Goal: Task Accomplishment & Management: Manage account settings

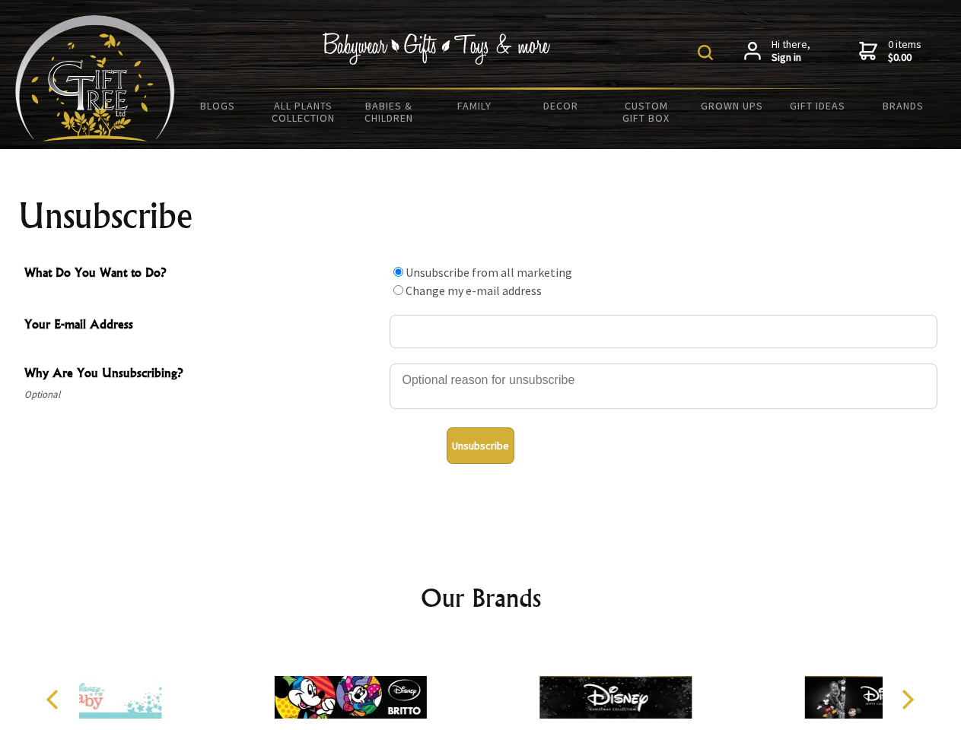
click at [707, 52] on img at bounding box center [705, 52] width 15 height 15
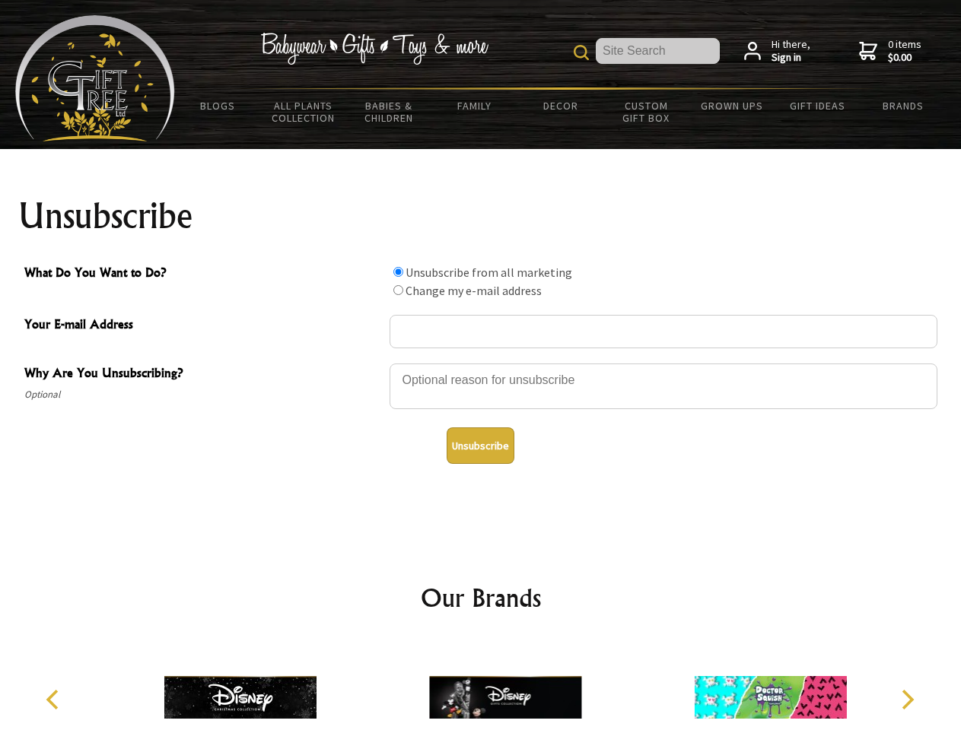
click at [481, 363] on div at bounding box center [663, 388] width 548 height 53
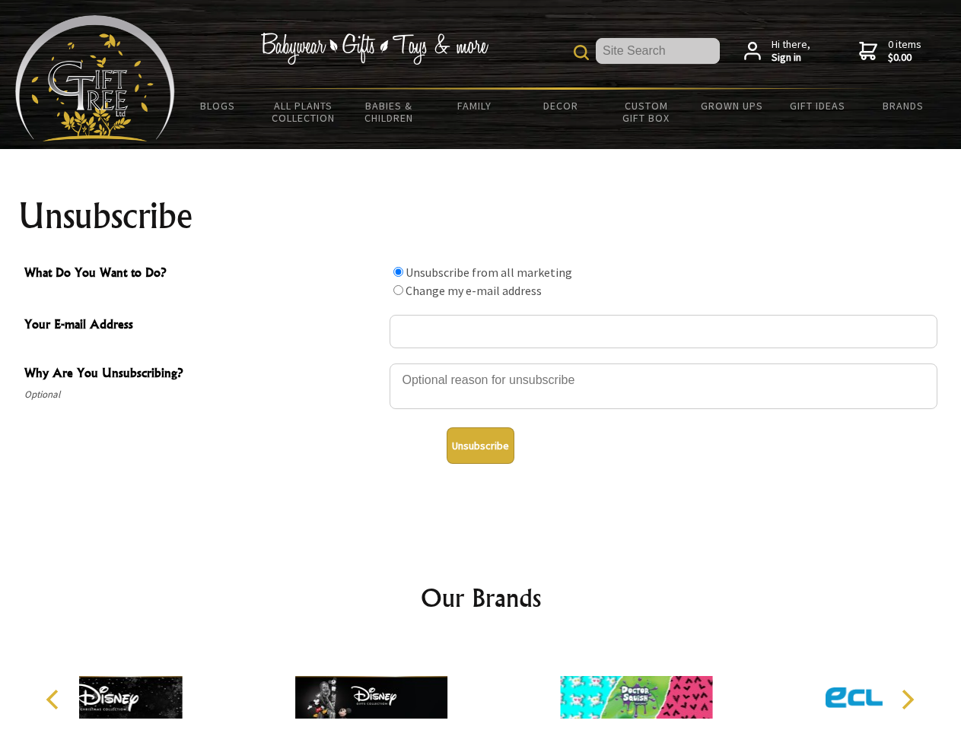
click at [398, 272] on input "What Do You Want to Do?" at bounding box center [398, 272] width 10 height 10
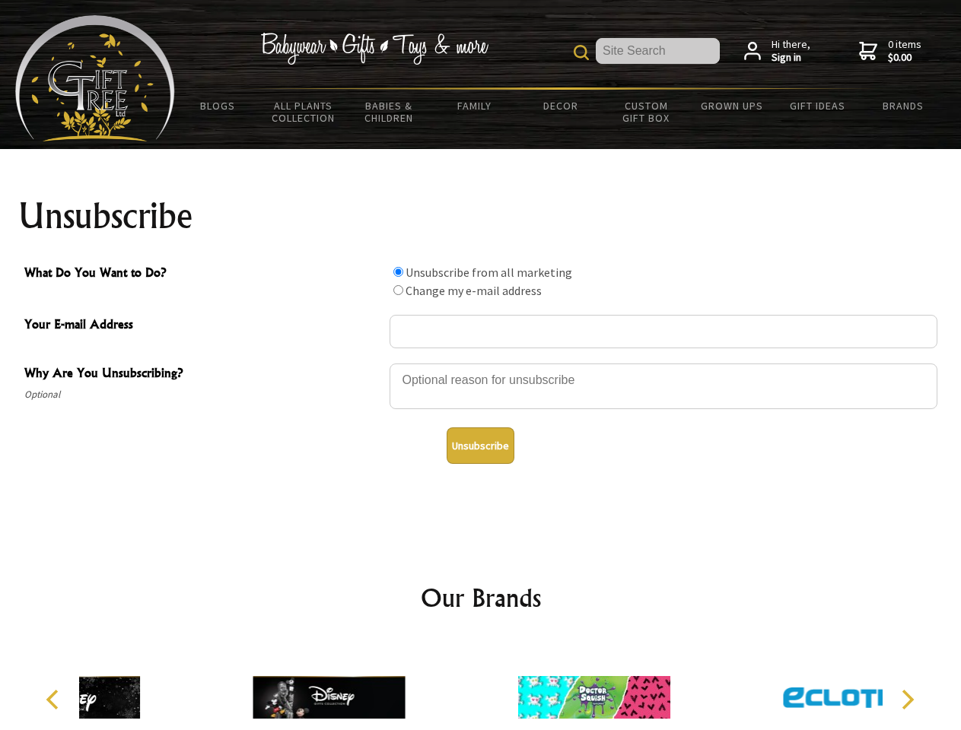
click at [398, 290] on input "What Do You Want to Do?" at bounding box center [398, 290] width 10 height 10
radio input "true"
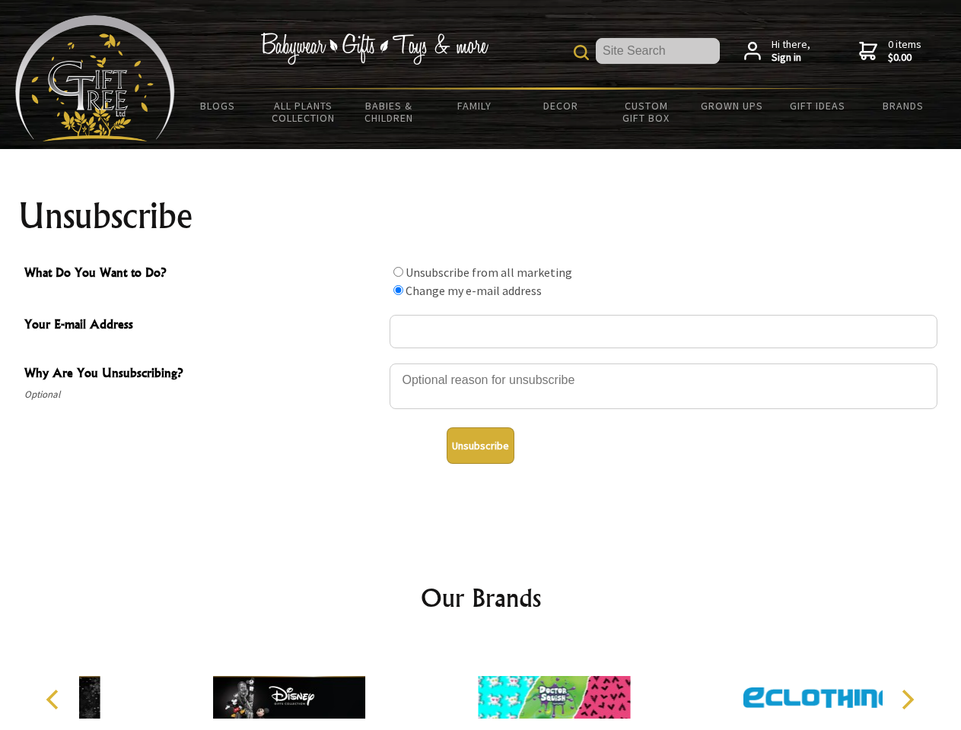
click at [480, 446] on button "Unsubscribe" at bounding box center [481, 446] width 68 height 37
click at [481, 685] on img at bounding box center [554, 698] width 152 height 114
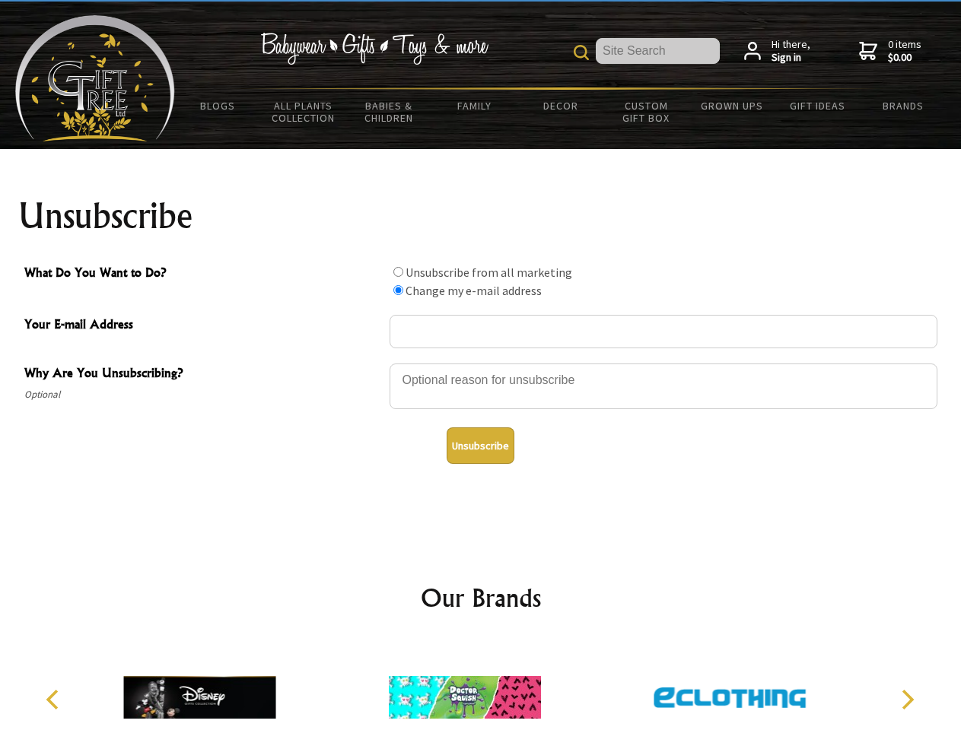
click at [55, 700] on icon "Previous" at bounding box center [54, 700] width 20 height 20
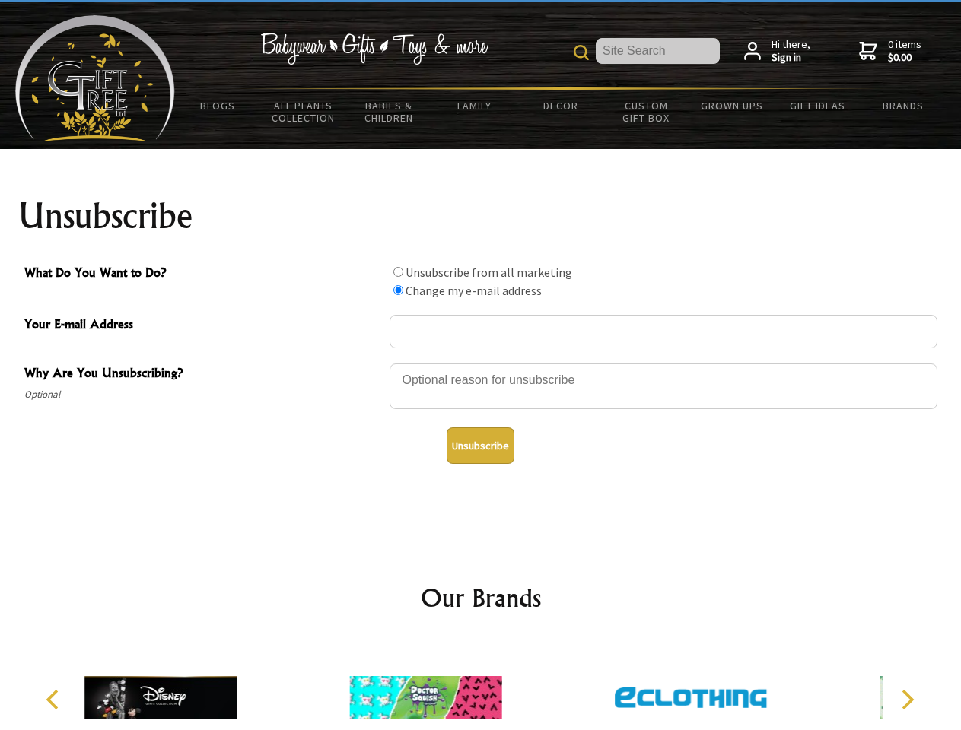
click at [907, 700] on icon "Next" at bounding box center [906, 700] width 20 height 20
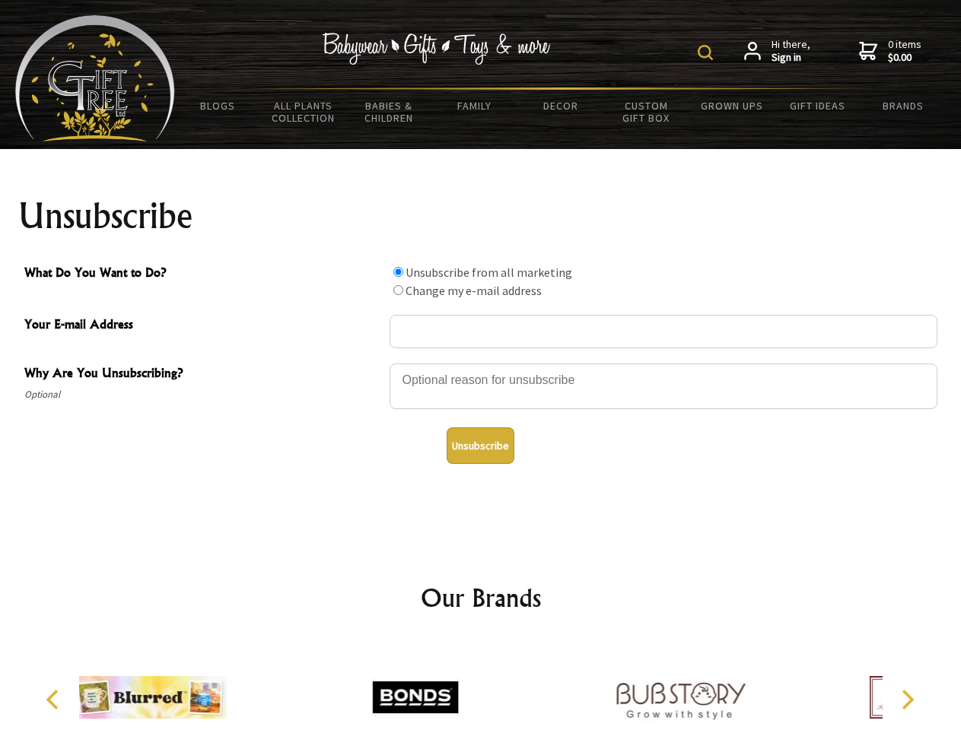
click at [707, 52] on img at bounding box center [705, 52] width 15 height 15
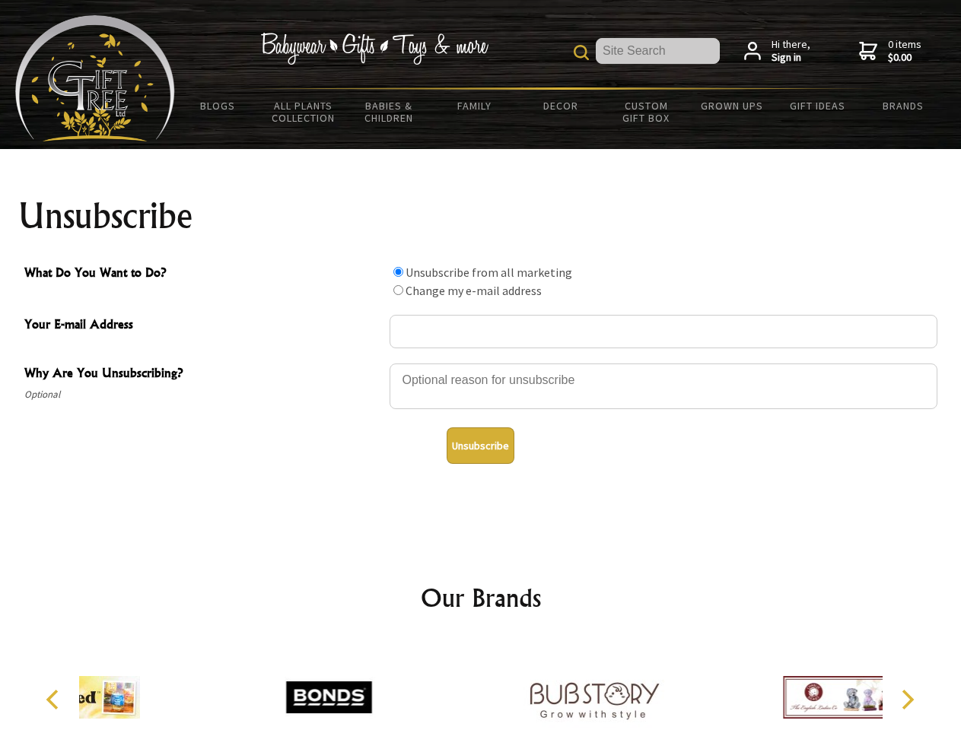
click at [481, 363] on div at bounding box center [663, 388] width 548 height 53
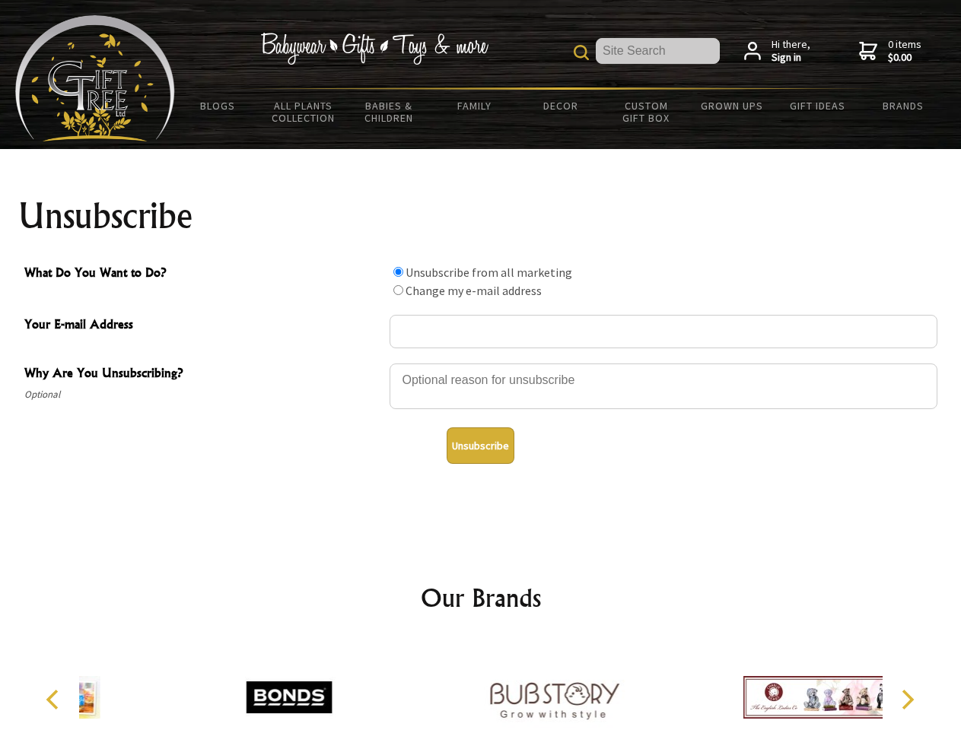
click at [398, 272] on input "What Do You Want to Do?" at bounding box center [398, 272] width 10 height 10
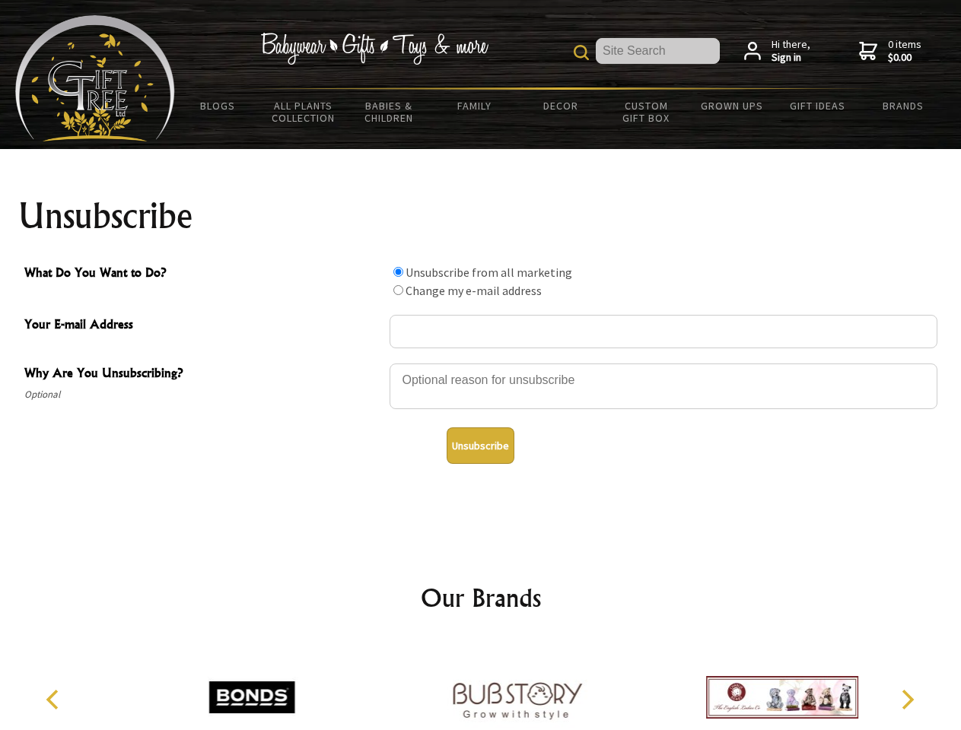
click at [398, 290] on input "What Do You Want to Do?" at bounding box center [398, 290] width 10 height 10
radio input "true"
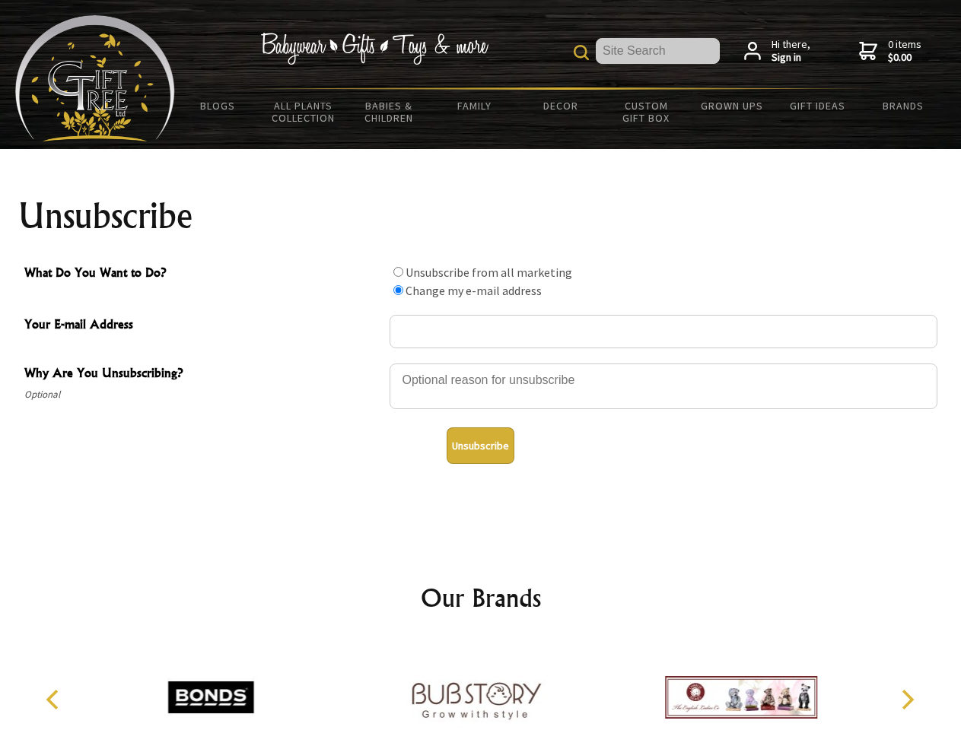
click at [480, 446] on button "Unsubscribe" at bounding box center [481, 446] width 68 height 37
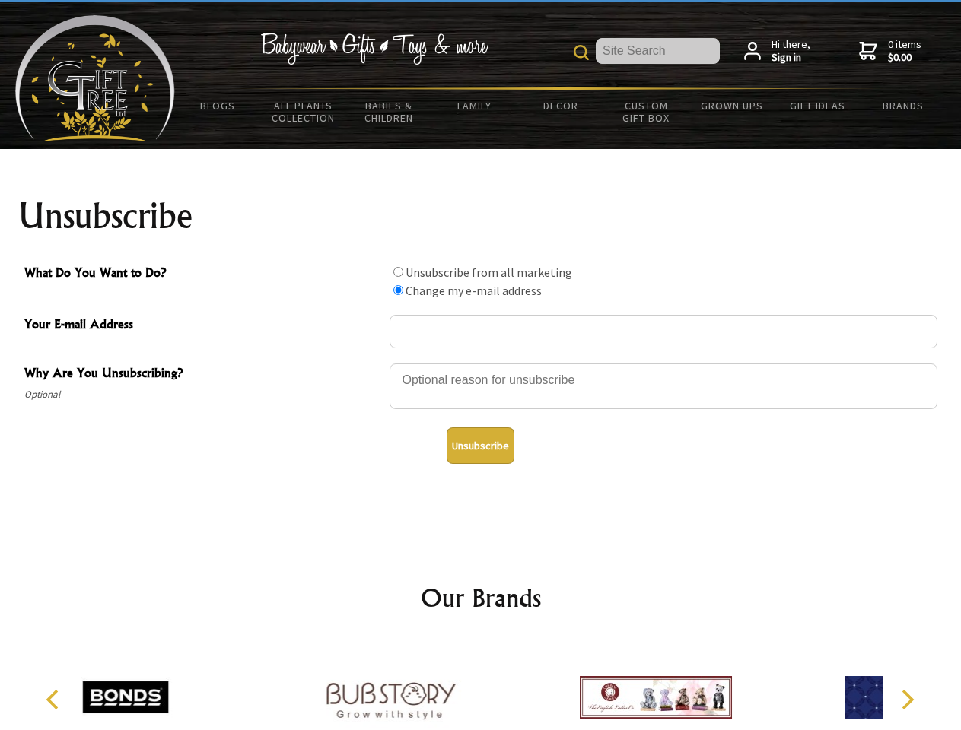
click at [55, 700] on icon "Previous" at bounding box center [54, 700] width 20 height 20
click at [907, 700] on icon "Next" at bounding box center [906, 700] width 20 height 20
